Goal: Transaction & Acquisition: Obtain resource

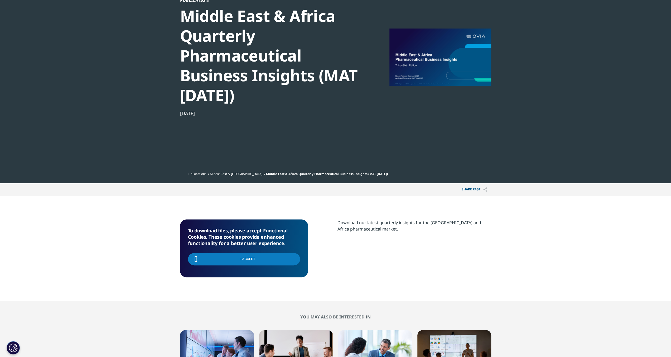
scroll to position [53, 0]
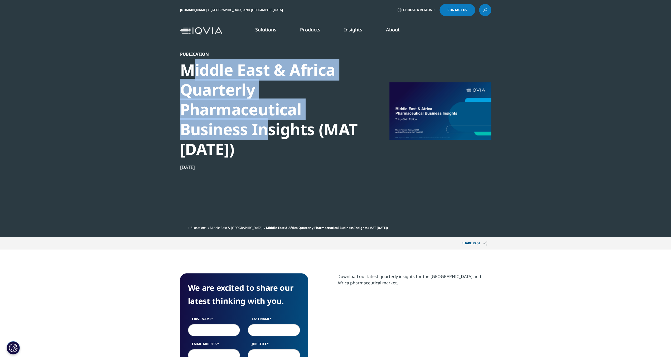
drag, startPoint x: 188, startPoint y: 69, endPoint x: 264, endPoint y: 137, distance: 102.2
click at [264, 137] on div "Middle East & Africa Quarterly Pharmaceutical Business Insights (MAT [DATE])" at bounding box center [270, 109] width 181 height 99
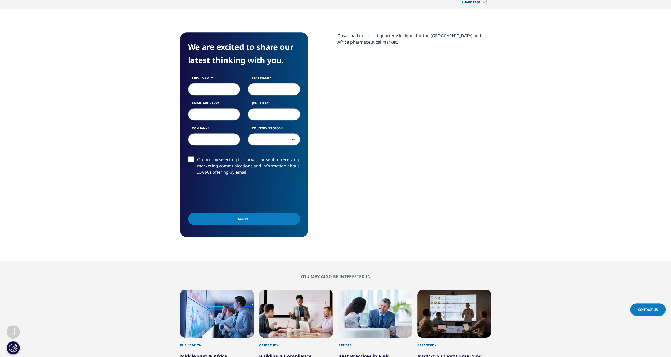
scroll to position [185, 0]
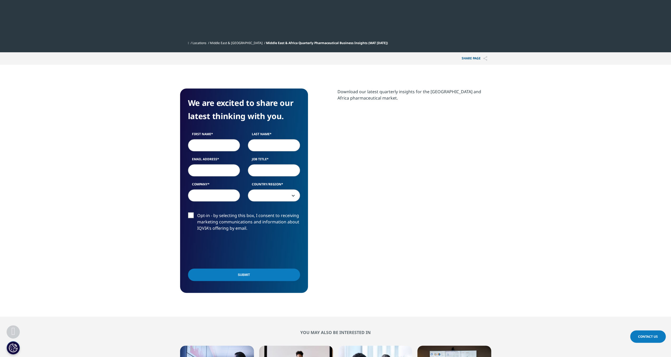
click at [220, 147] on input "First Name" at bounding box center [214, 145] width 52 height 12
type input "nader"
click at [277, 144] on input "Last Name" at bounding box center [274, 145] width 52 height 12
type input "ashraf"
click at [230, 171] on input "Email Address" at bounding box center [214, 170] width 52 height 12
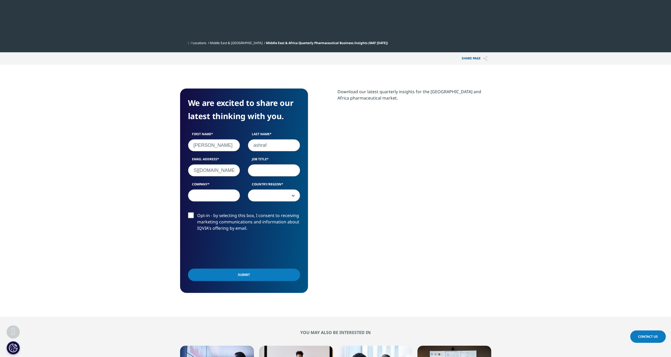
scroll to position [0, 42]
type input "NADER_ASHRAF5000@YAHOO.COM"
type input "aNALYST"
type input "q"
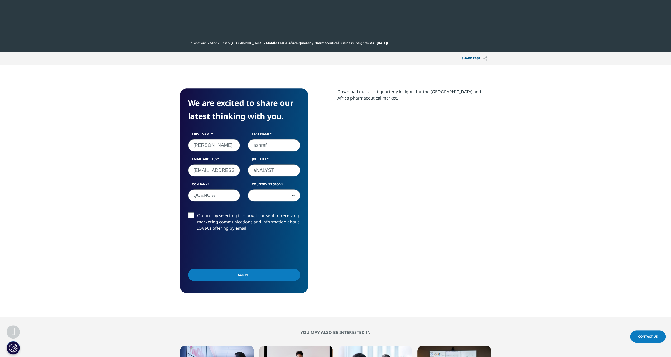
type input "QUENCIA"
click at [274, 196] on span at bounding box center [274, 195] width 52 height 12
click at [290, 195] on span at bounding box center [274, 195] width 52 height 12
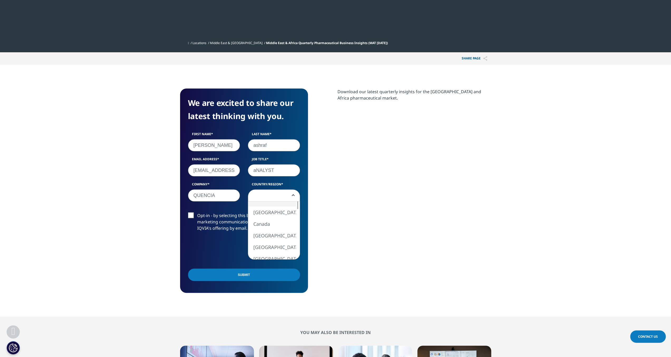
click at [294, 196] on span at bounding box center [274, 195] width 52 height 12
click at [270, 193] on span at bounding box center [274, 195] width 52 height 12
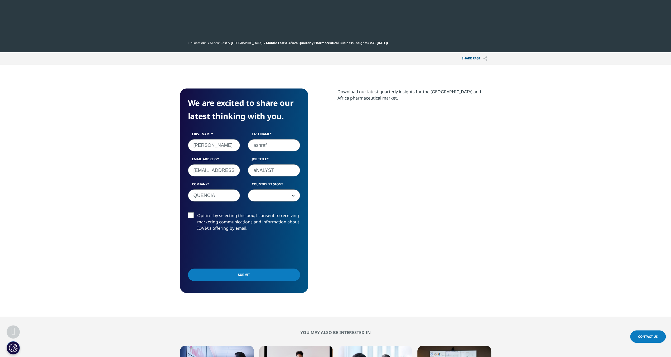
click at [298, 195] on span at bounding box center [274, 195] width 52 height 12
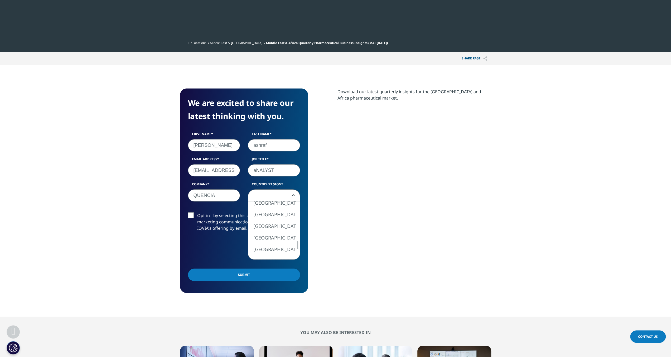
select select "Saudi Arabia"
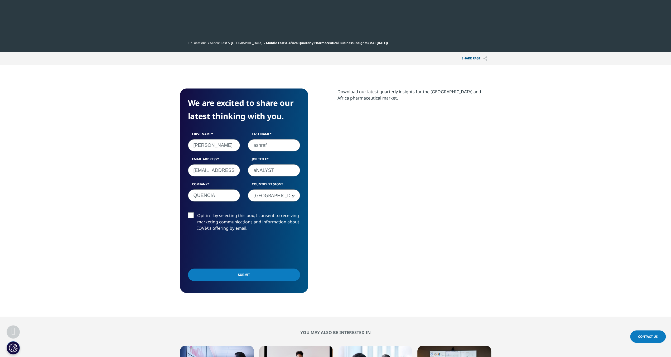
click at [193, 215] on label "Opt-in - by selecting this box, I consent to receiving marketing communications…" at bounding box center [244, 223] width 112 height 22
click at [197, 212] on input "Opt-in - by selecting this box, I consent to receiving marketing communications…" at bounding box center [197, 212] width 0 height 0
click at [225, 168] on input "NADER_ASHRAF5000@YAHOO.COM" at bounding box center [214, 170] width 52 height 12
drag, startPoint x: 228, startPoint y: 169, endPoint x: 259, endPoint y: 172, distance: 31.0
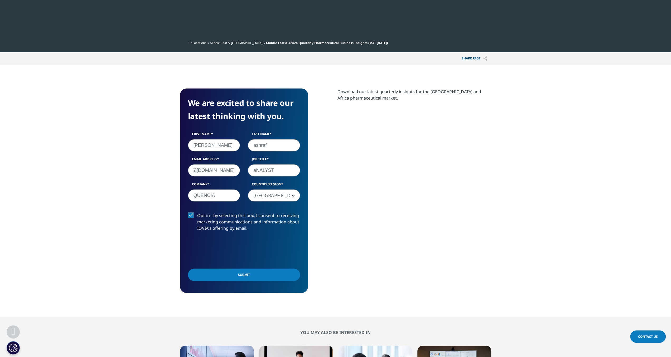
click at [259, 172] on div "First Name nader Last Name ashraf Email Address NADER_ASHRAF5000@YAHOO.COM Job …" at bounding box center [244, 169] width 120 height 75
click at [256, 171] on input "aNALYST" at bounding box center [274, 170] width 52 height 12
type input "Analyst"
click at [260, 279] on input "Submit" at bounding box center [244, 274] width 112 height 12
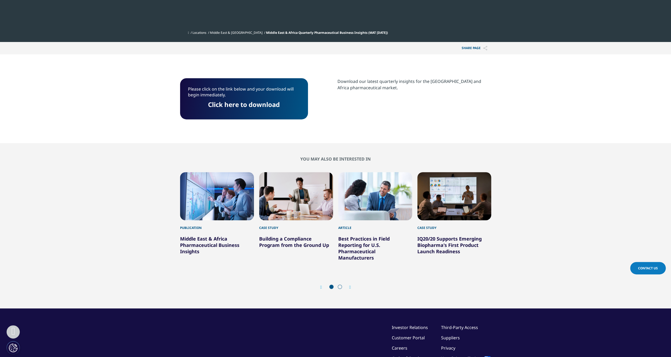
scroll to position [117, 0]
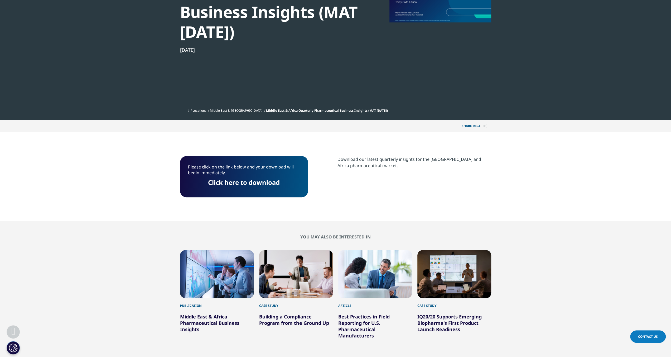
click at [271, 184] on link "Click here to download" at bounding box center [244, 182] width 72 height 9
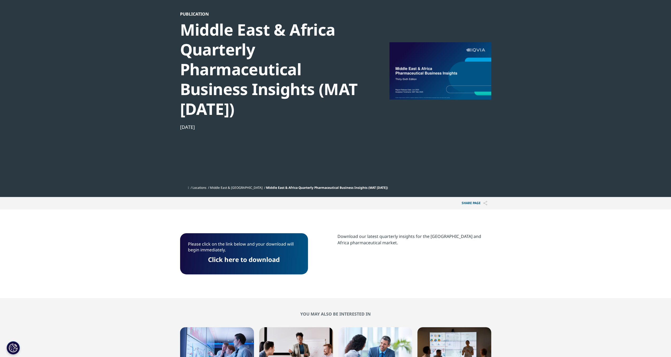
scroll to position [0, 0]
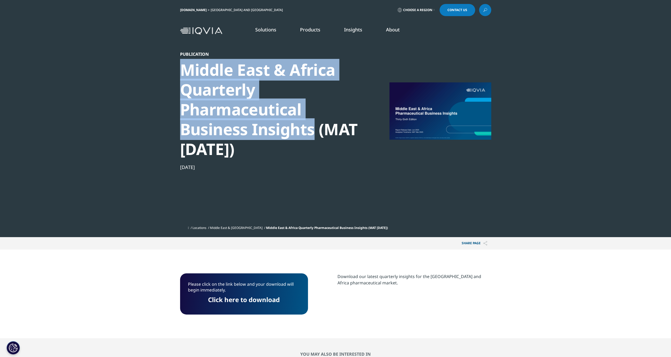
drag, startPoint x: 185, startPoint y: 79, endPoint x: 312, endPoint y: 131, distance: 137.2
click at [312, 131] on div "Middle East & Africa Quarterly Pharmaceutical Business Insights (MAT [DATE])" at bounding box center [270, 109] width 181 height 99
copy div "Middle East & Africa Quarterly Pharmaceutical Business Insights"
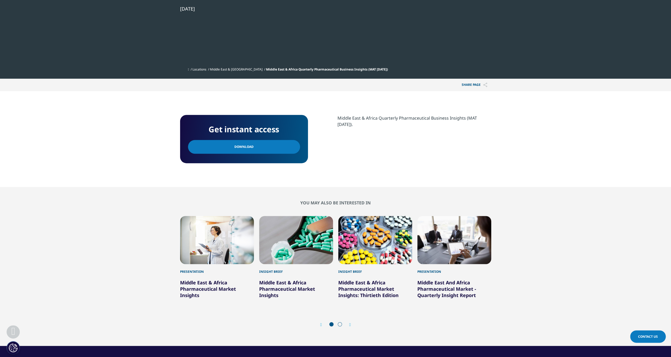
scroll to position [26, 0]
